Goal: Transaction & Acquisition: Purchase product/service

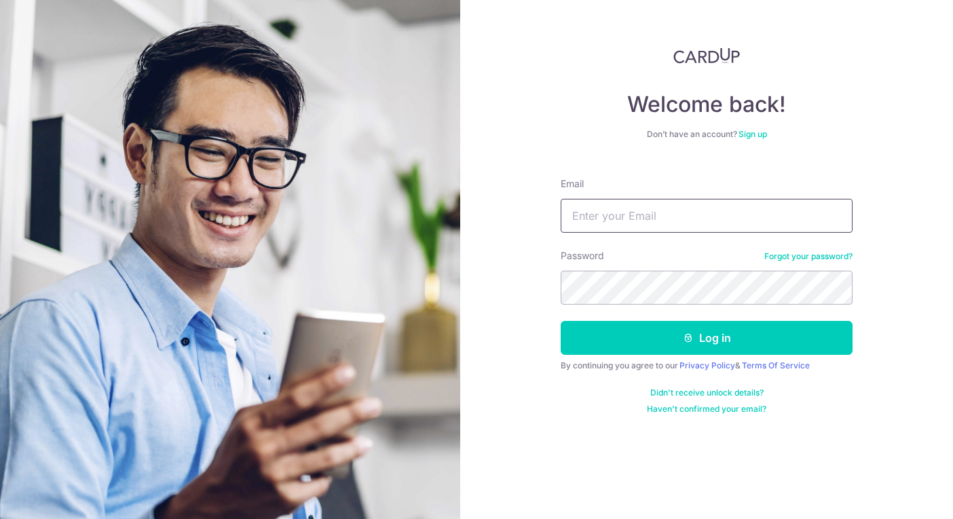
click at [691, 214] on input "Email" at bounding box center [706, 216] width 292 height 34
type input "chooiwl@icloud.com"
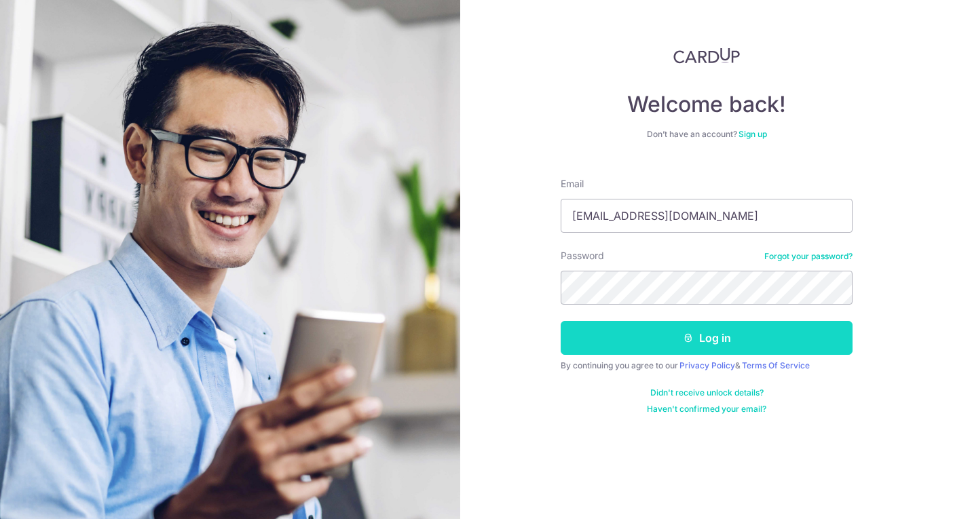
click at [703, 335] on button "Log in" at bounding box center [706, 338] width 292 height 34
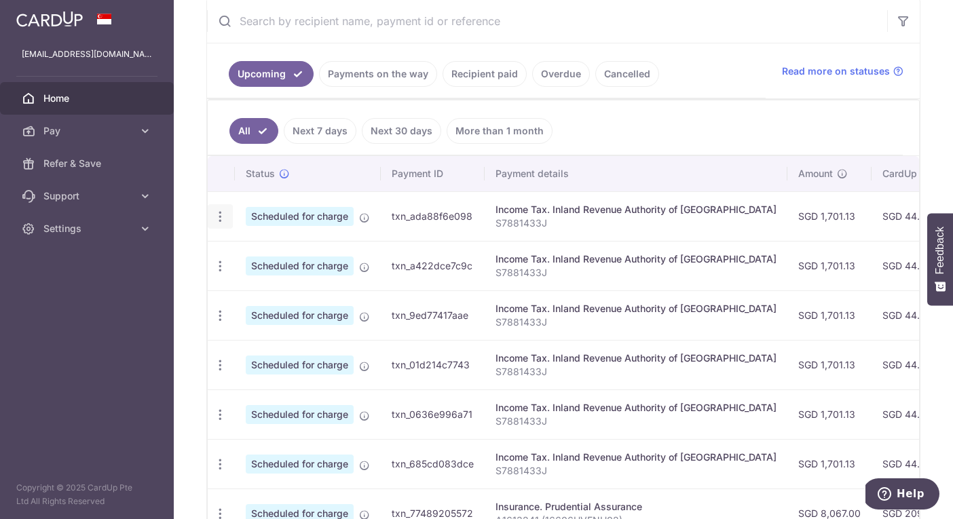
click at [222, 214] on icon "button" at bounding box center [220, 217] width 14 height 14
click at [560, 225] on p "S7881433J" at bounding box center [635, 223] width 281 height 14
click at [69, 126] on span "Pay" at bounding box center [88, 131] width 90 height 14
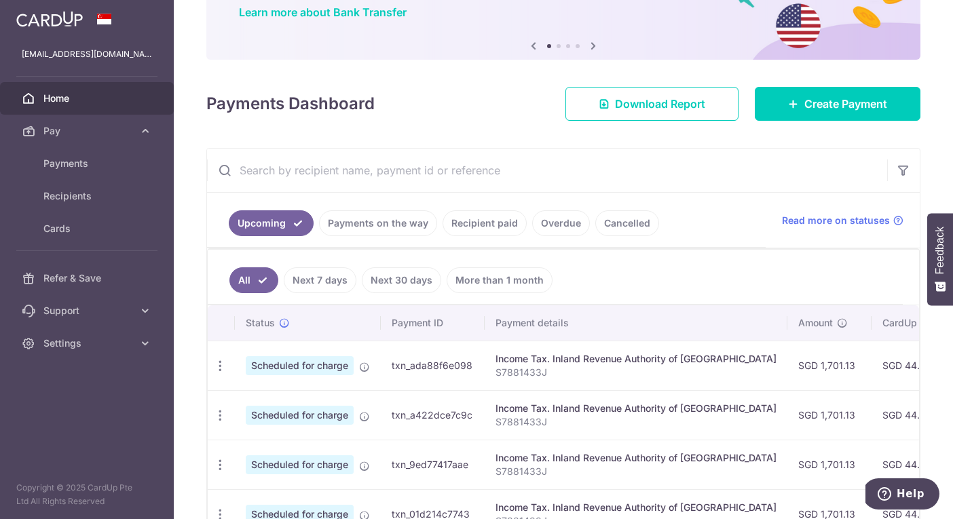
scroll to position [117, 0]
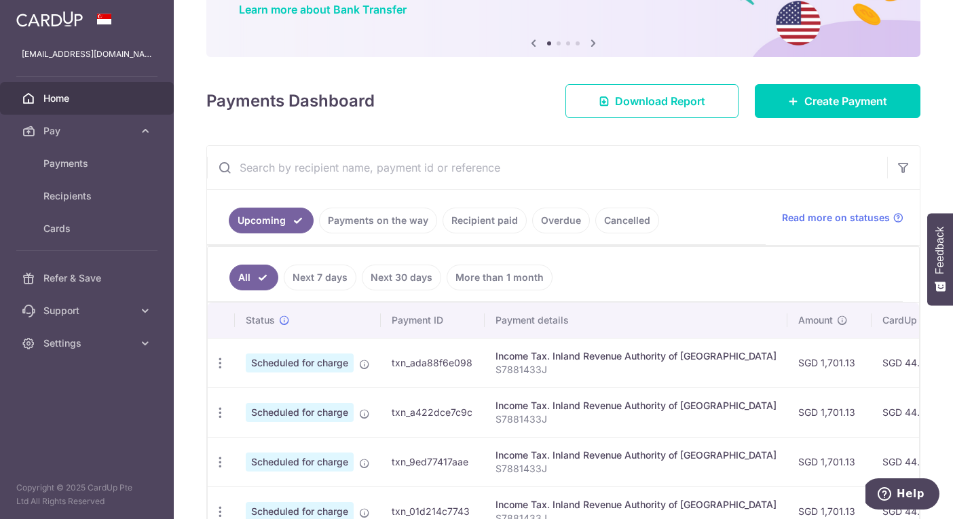
click at [473, 214] on link "Recipient paid" at bounding box center [484, 221] width 84 height 26
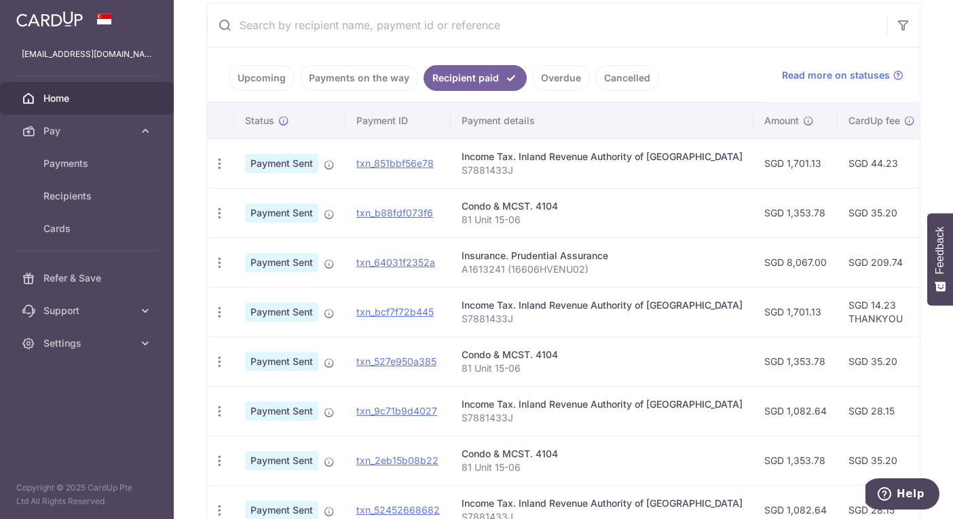
scroll to position [260, 0]
click at [377, 214] on link "txn_b88fdf073f6" at bounding box center [394, 212] width 77 height 12
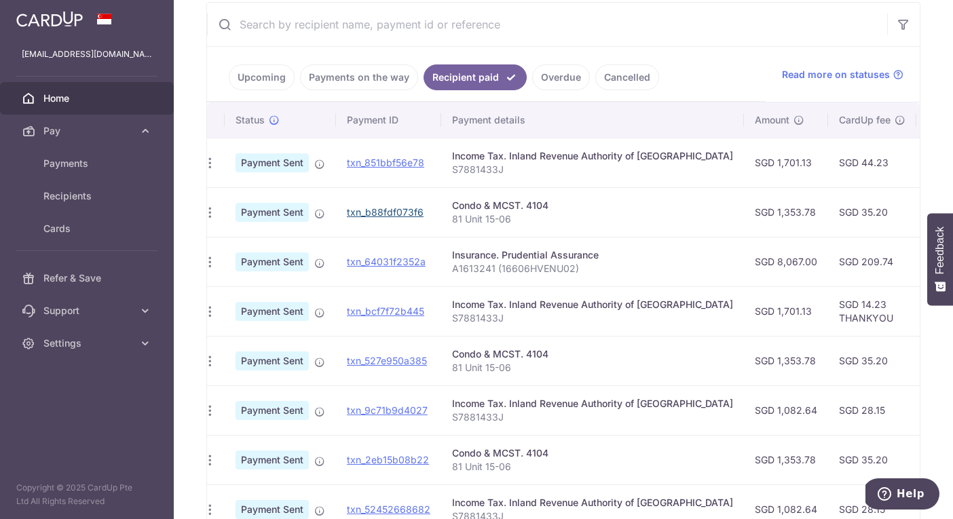
scroll to position [0, 0]
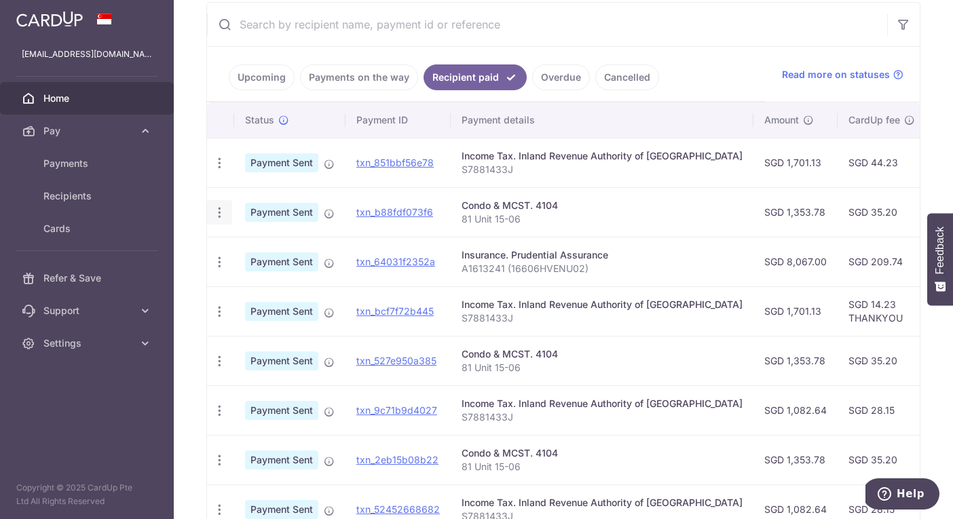
click at [218, 210] on icon "button" at bounding box center [219, 213] width 14 height 14
click at [503, 199] on div "Condo & MCST. 4104" at bounding box center [601, 206] width 281 height 14
click at [544, 5] on input "text" at bounding box center [547, 24] width 680 height 43
click at [395, 213] on link "txn_b88fdf073f6" at bounding box center [394, 212] width 77 height 12
click at [64, 165] on span "Payments" at bounding box center [88, 164] width 90 height 14
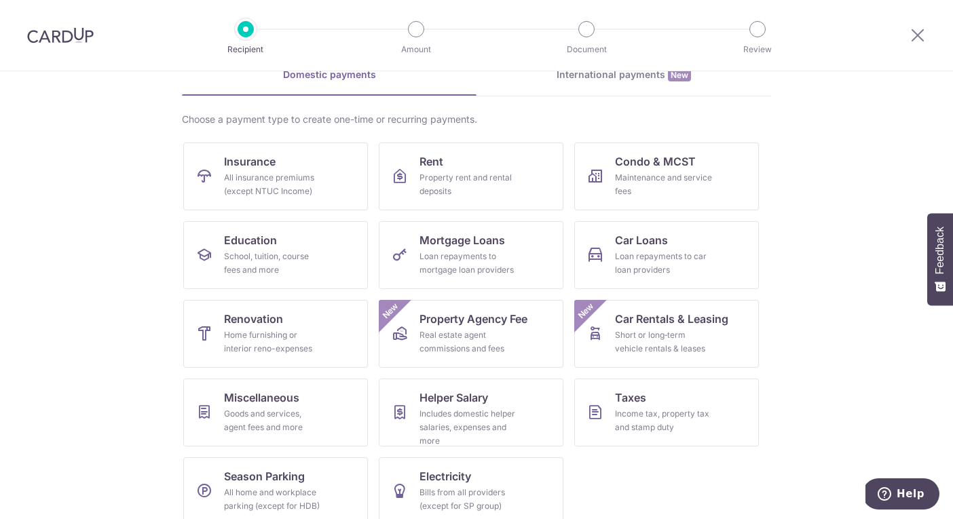
scroll to position [72, 0]
click at [653, 179] on div "Maintenance and service fees" at bounding box center [664, 183] width 98 height 27
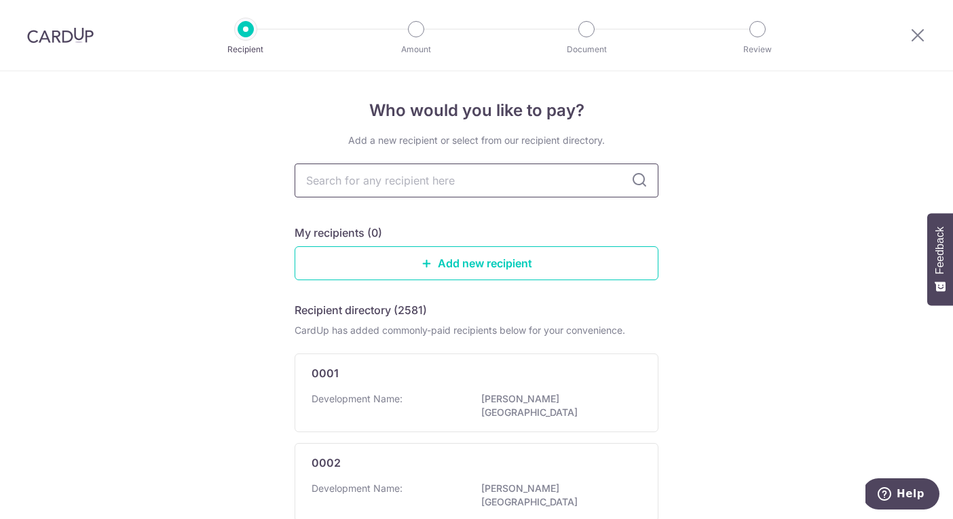
click at [545, 189] on input "text" at bounding box center [476, 181] width 364 height 34
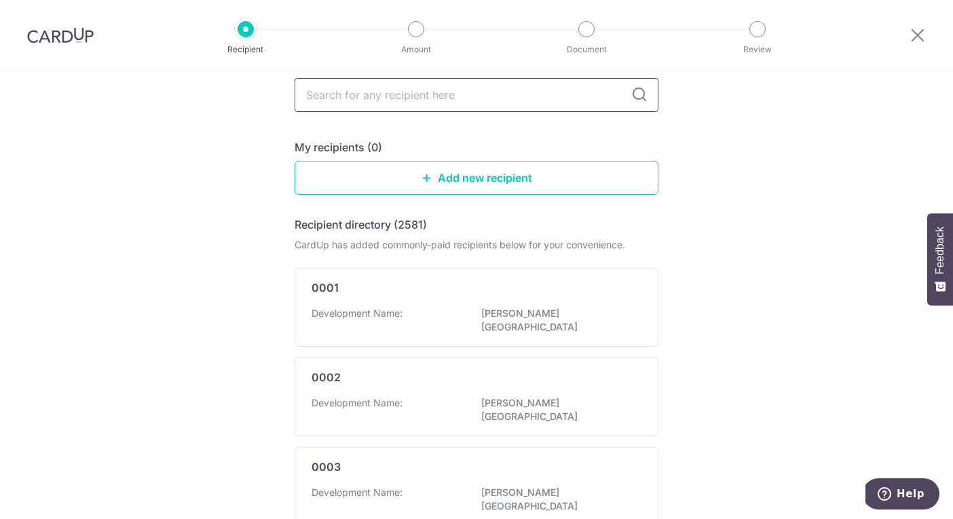
scroll to position [88, 0]
type input "mcst 41"
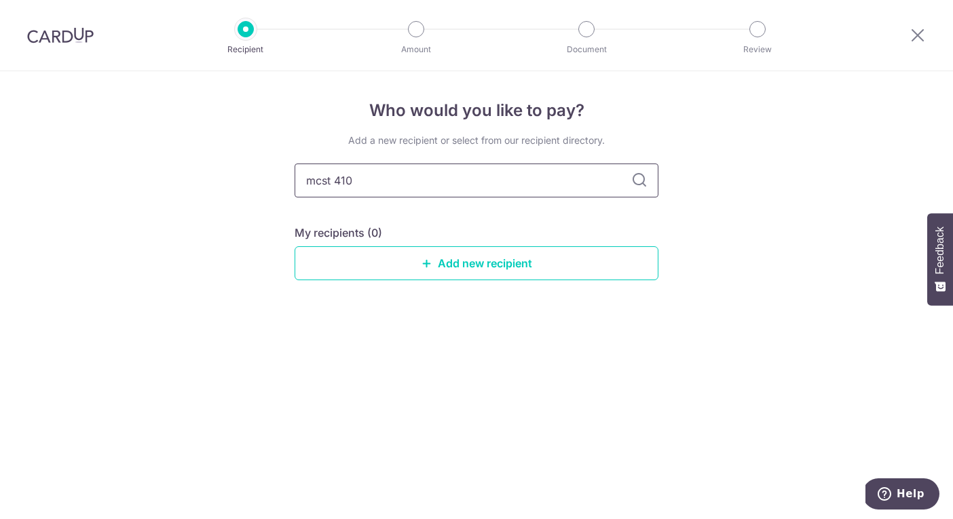
type input "mcst 4104"
click at [639, 185] on icon at bounding box center [639, 180] width 16 height 16
drag, startPoint x: 408, startPoint y: 177, endPoint x: 203, endPoint y: 177, distance: 205.6
click at [203, 177] on div "Who would you like to pay? Add a new recipient or select from our recipient dir…" at bounding box center [476, 295] width 953 height 448
type input "4"
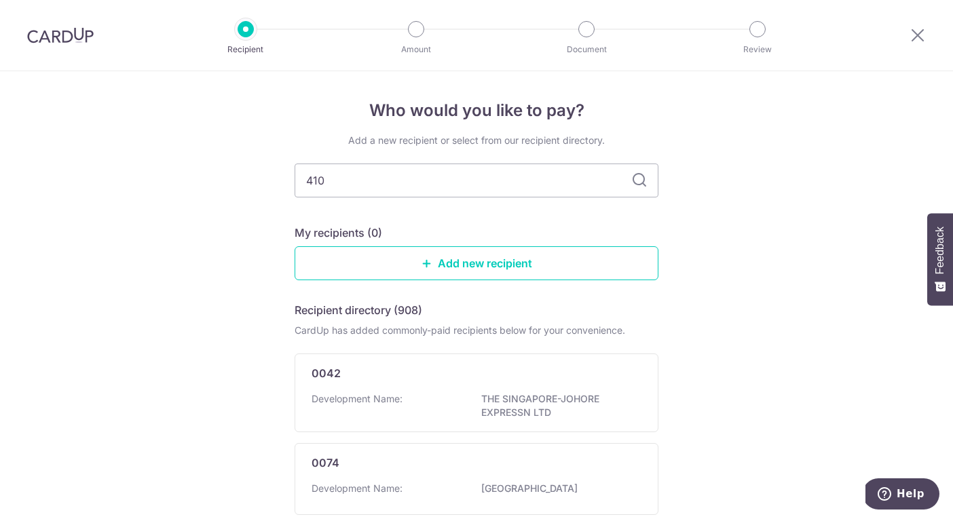
type input "4104"
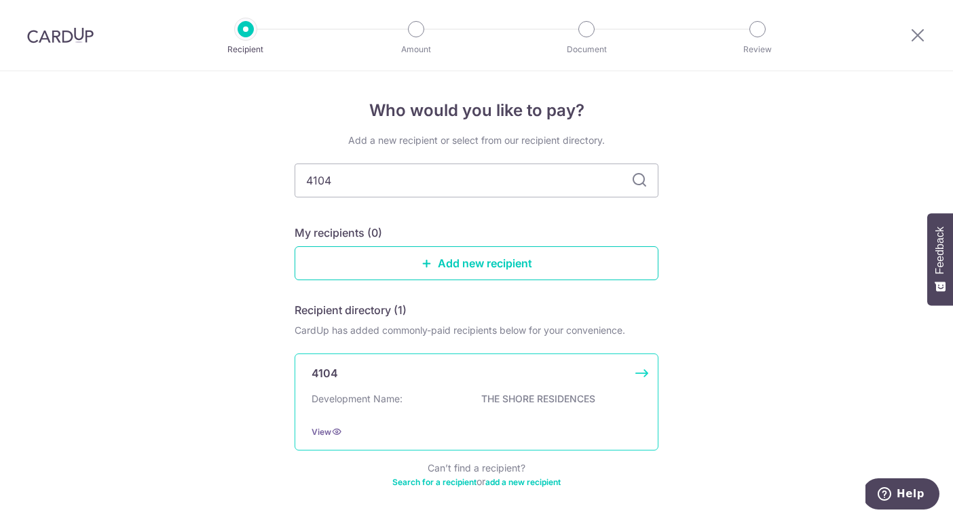
scroll to position [50, 0]
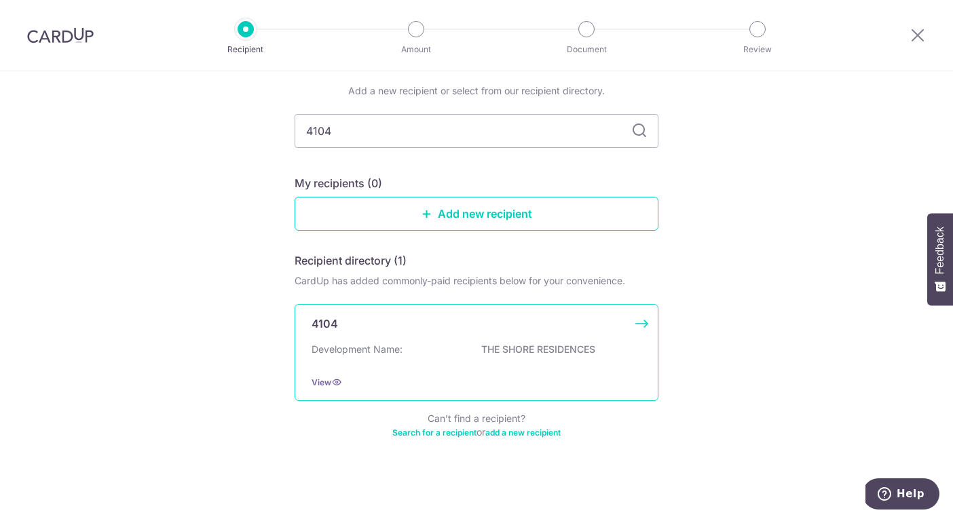
click at [401, 343] on p "Development Name:" at bounding box center [356, 350] width 91 height 14
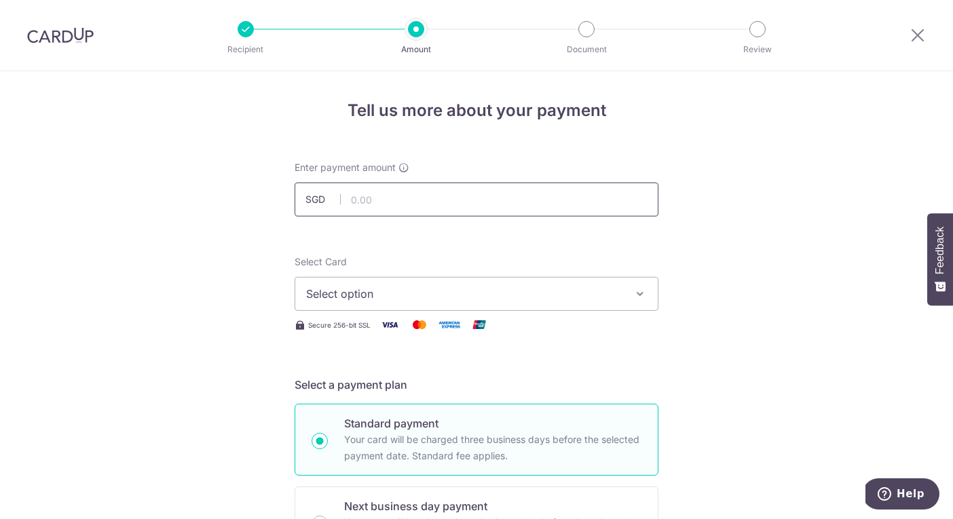
click at [399, 201] on input "text" at bounding box center [476, 199] width 364 height 34
type input "1,353.78"
click at [414, 296] on span "Select option" at bounding box center [464, 294] width 316 height 16
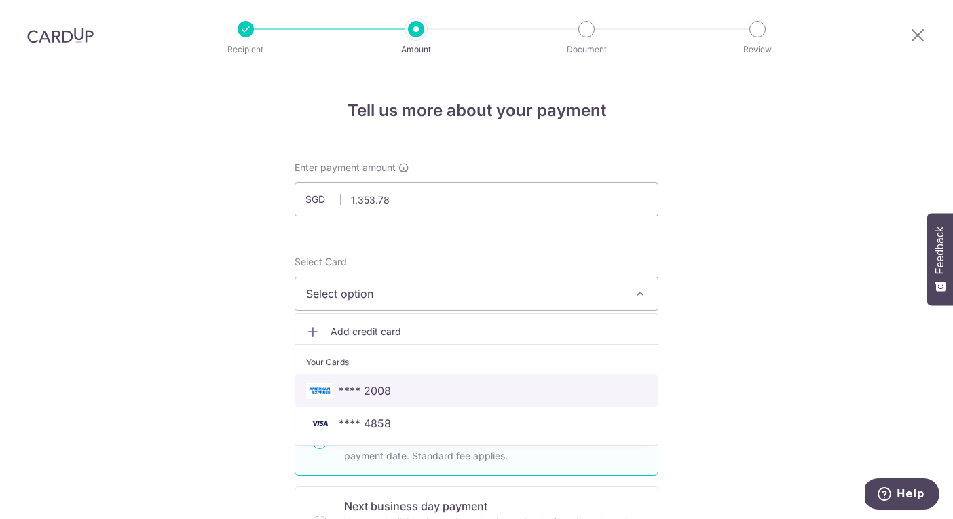
click at [387, 387] on span "**** 2008" at bounding box center [365, 391] width 52 height 16
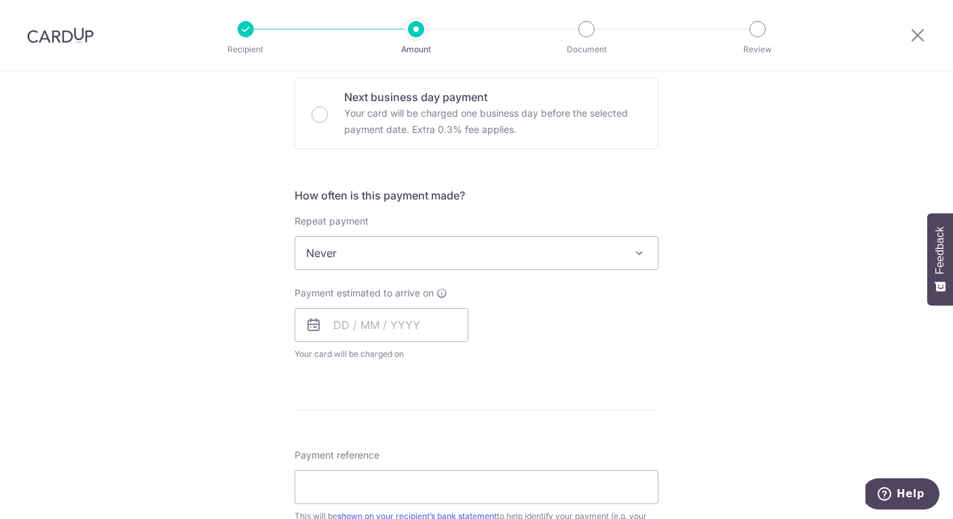
scroll to position [410, 0]
click at [334, 323] on input "text" at bounding box center [381, 324] width 174 height 34
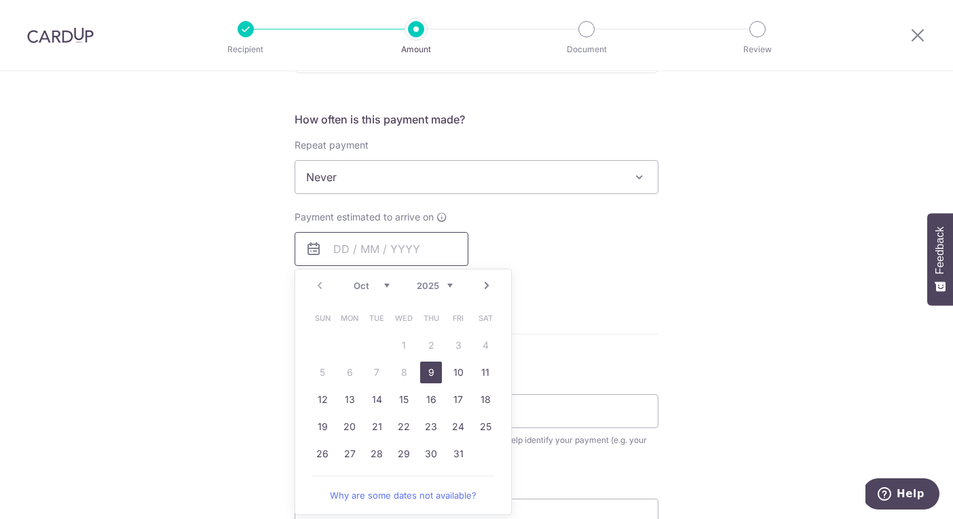
scroll to position [519, 0]
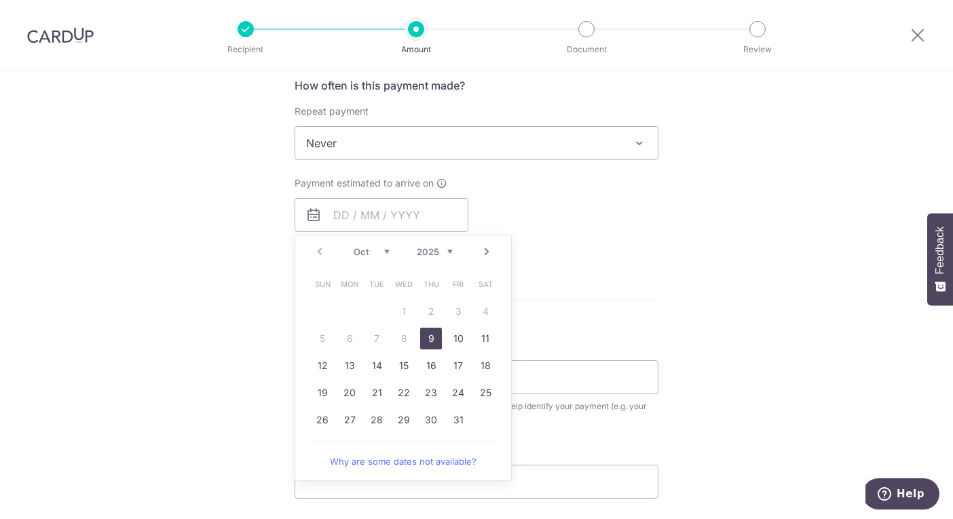
click at [567, 311] on form "Enter payment amount SGD 1,353.78 1353.78 Select Card **** 2008 Add credit card…" at bounding box center [476, 179] width 364 height 1074
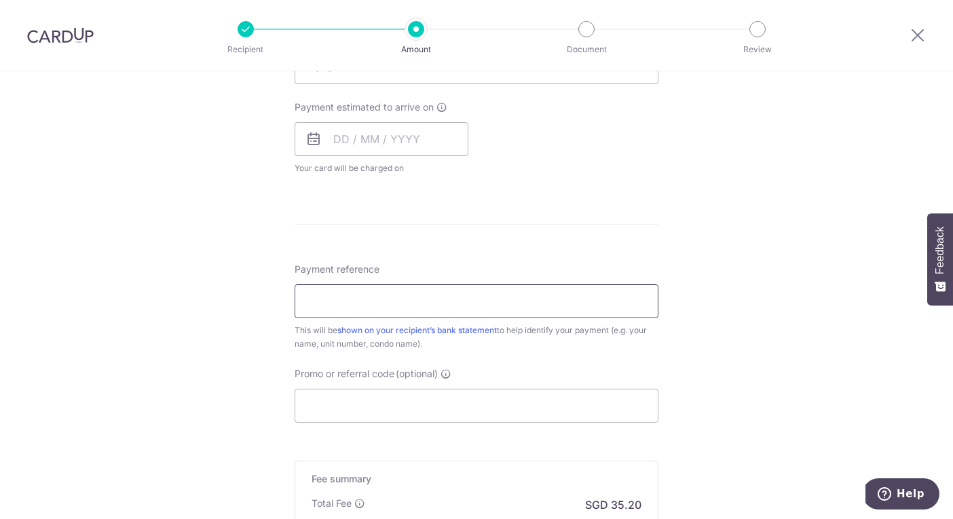
scroll to position [598, 0]
click at [351, 296] on input "Payment reference" at bounding box center [476, 298] width 364 height 34
paste input "81 Unit 15-06"
type input "81 Unit 15-06"
click at [252, 282] on div "Tell us more about your payment Enter payment amount SGD 1,353.78 1353.78 Selec…" at bounding box center [476, 86] width 953 height 1227
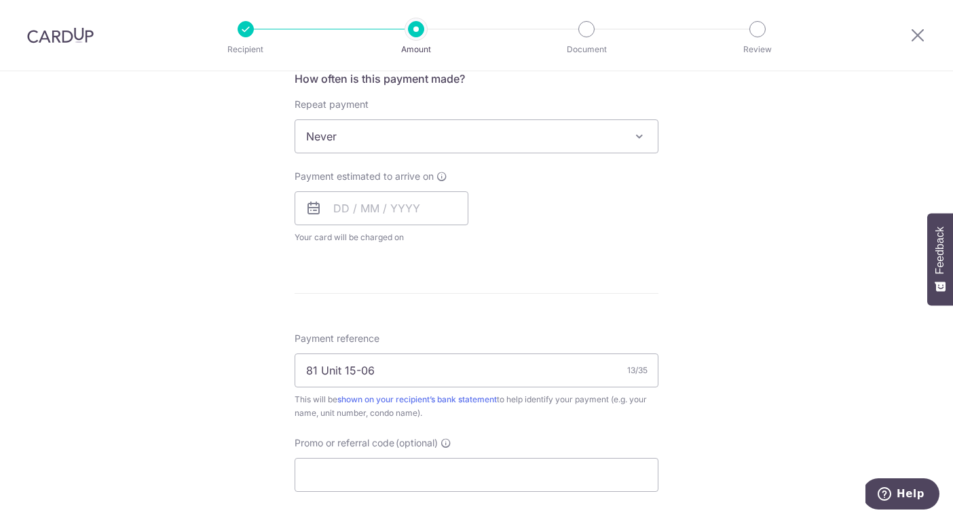
scroll to position [525, 0]
click at [339, 208] on input "text" at bounding box center [381, 209] width 174 height 34
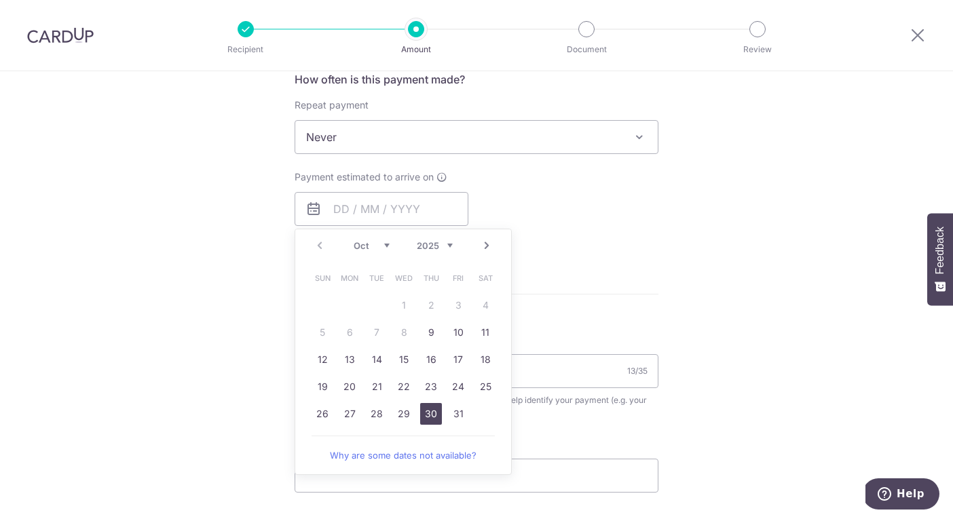
click at [431, 415] on link "30" at bounding box center [431, 414] width 22 height 22
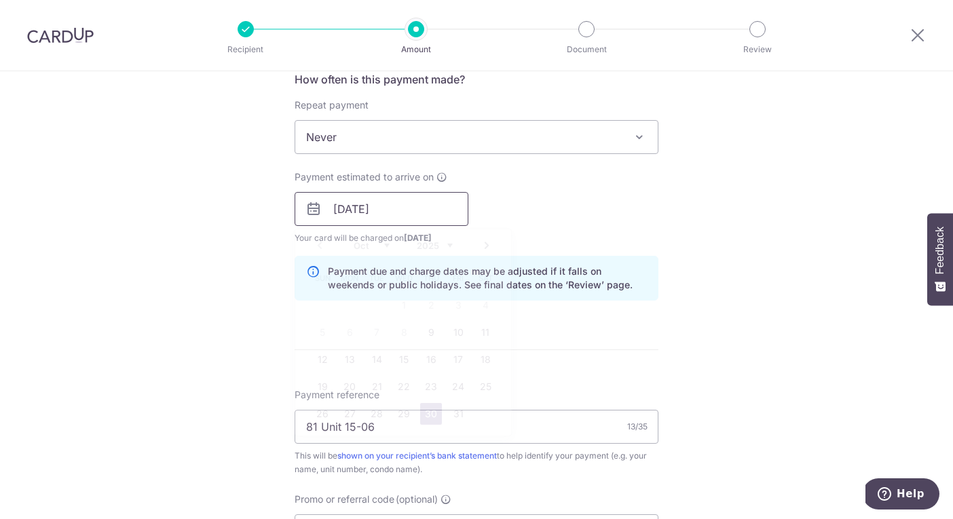
click at [352, 211] on input "30/10/2025" at bounding box center [381, 209] width 174 height 34
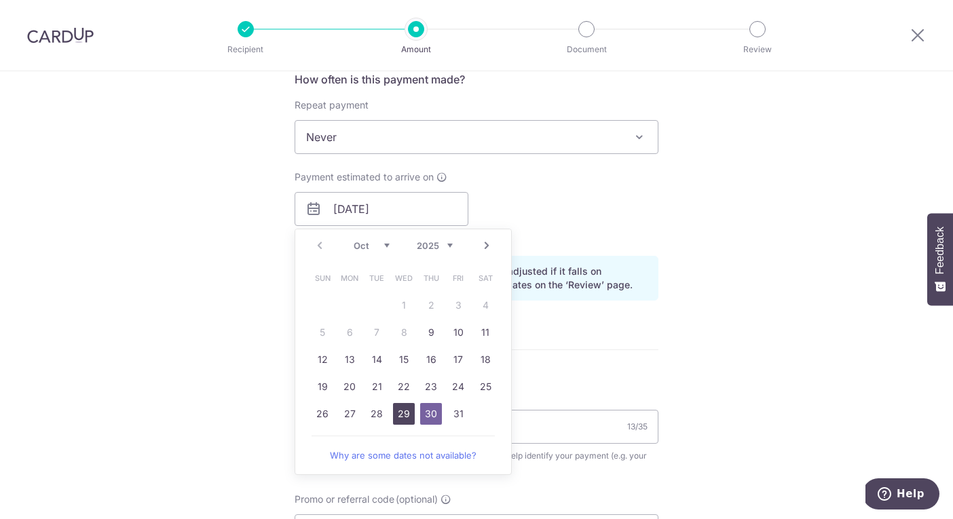
click at [405, 410] on link "29" at bounding box center [404, 414] width 22 height 22
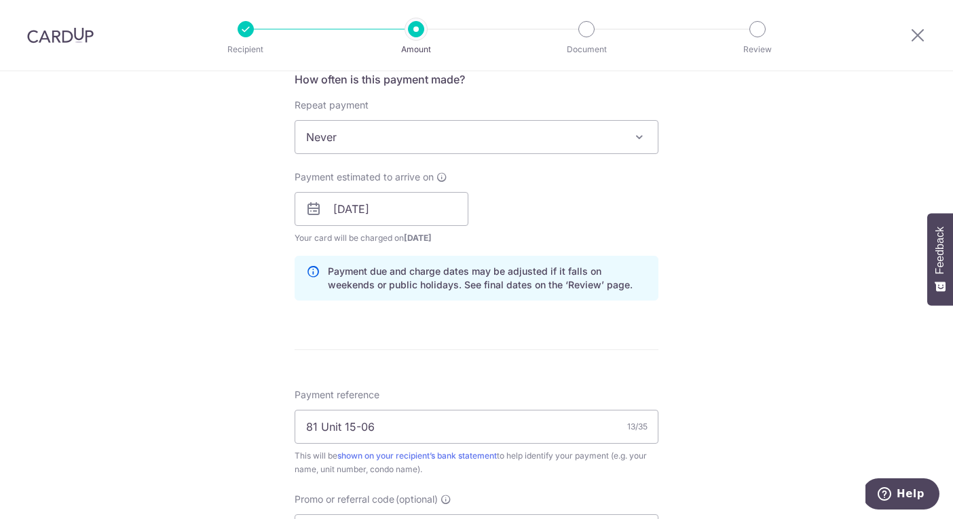
click at [748, 274] on div "Tell us more about your payment Enter payment amount SGD 1,353.78 1353.78 Selec…" at bounding box center [476, 187] width 953 height 1283
click at [708, 277] on div "Tell us more about your payment Enter payment amount SGD 1,353.78 1353.78 Selec…" at bounding box center [476, 187] width 953 height 1283
click at [347, 209] on input "29/10/2025" at bounding box center [381, 209] width 174 height 34
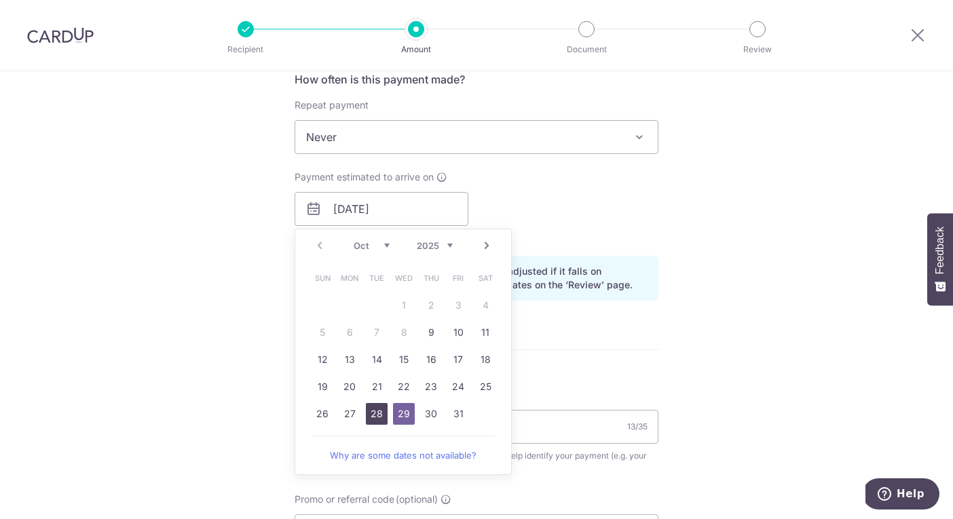
click at [380, 415] on link "28" at bounding box center [377, 414] width 22 height 22
type input "28/10/2025"
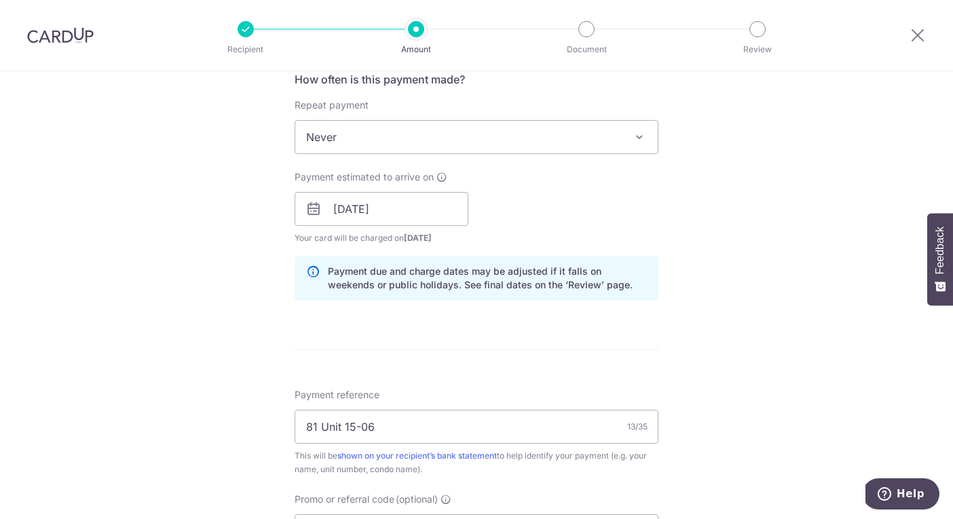
click at [699, 336] on div "Tell us more about your payment Enter payment amount SGD 1,353.78 1353.78 Selec…" at bounding box center [476, 187] width 953 height 1283
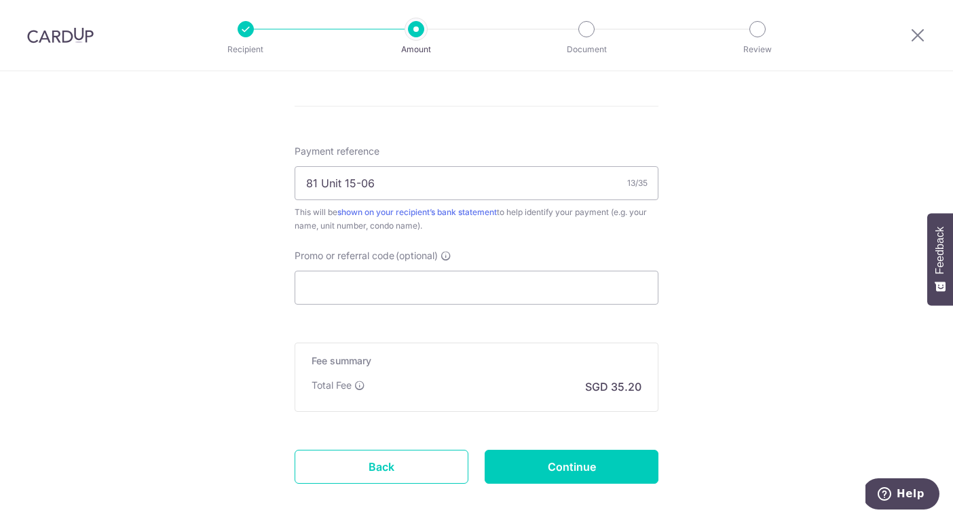
scroll to position [775, 0]
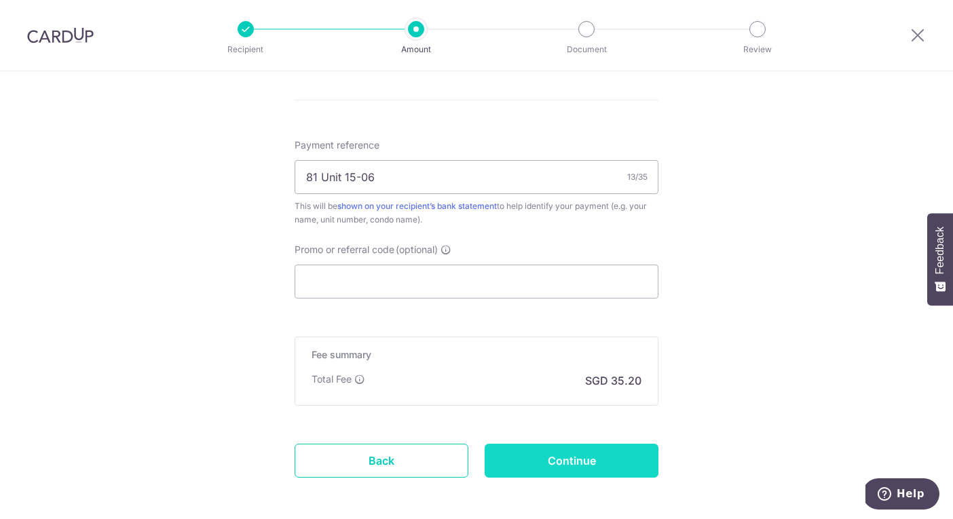
click at [542, 457] on input "Continue" at bounding box center [571, 461] width 174 height 34
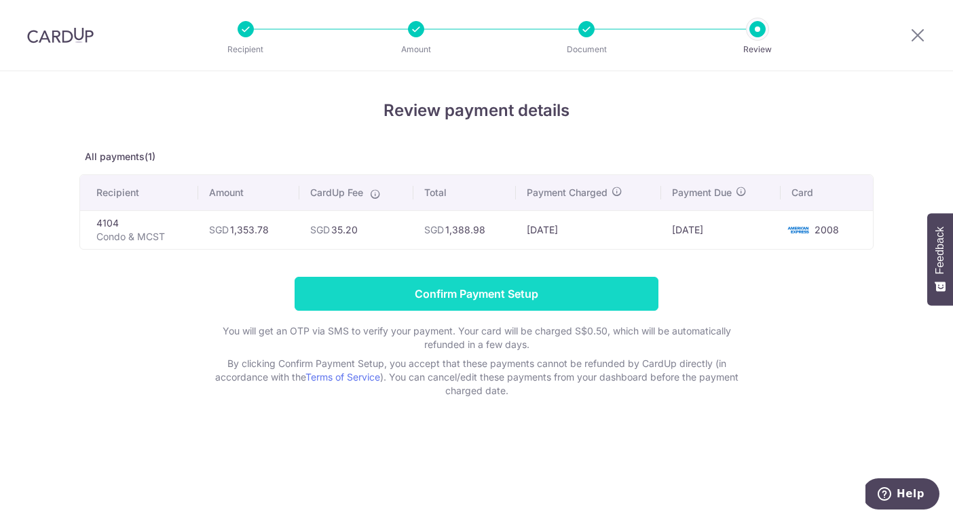
click at [476, 297] on input "Confirm Payment Setup" at bounding box center [476, 294] width 364 height 34
